Goal: Information Seeking & Learning: Learn about a topic

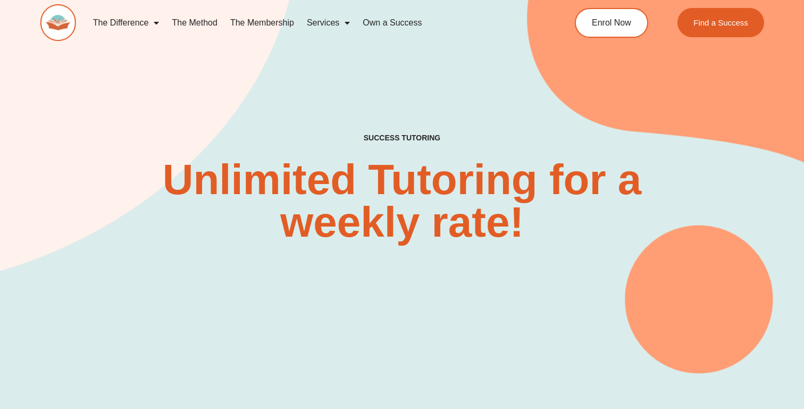
click at [210, 27] on link "The Method" at bounding box center [194, 23] width 58 height 24
